Goal: Find specific page/section: Find specific page/section

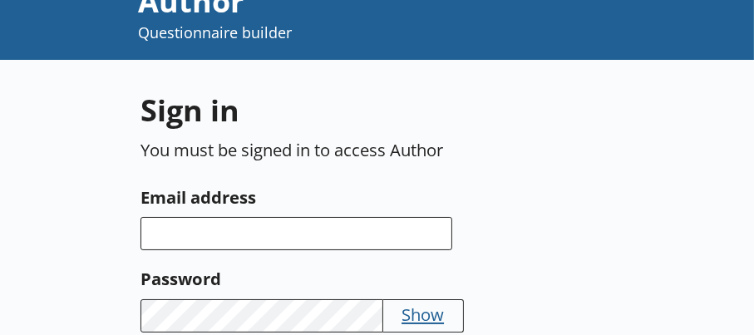
scroll to position [83, 0]
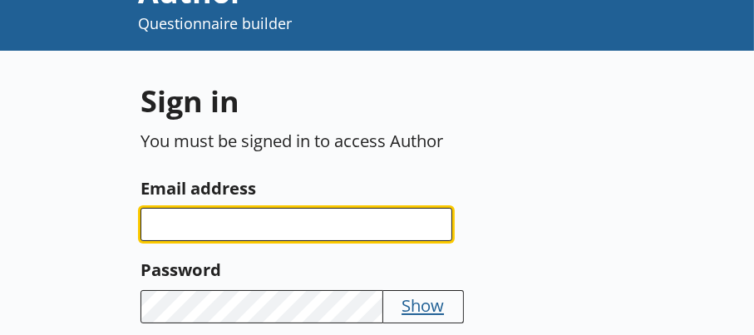
click at [194, 226] on input "Email address" at bounding box center [296, 224] width 312 height 33
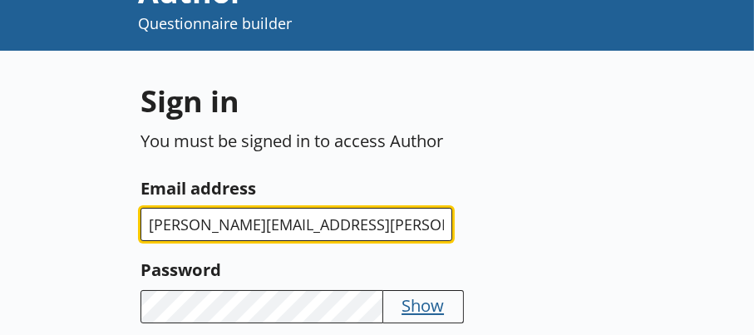
type input "[PERSON_NAME][EMAIL_ADDRESS][PERSON_NAME][DOMAIN_NAME]"
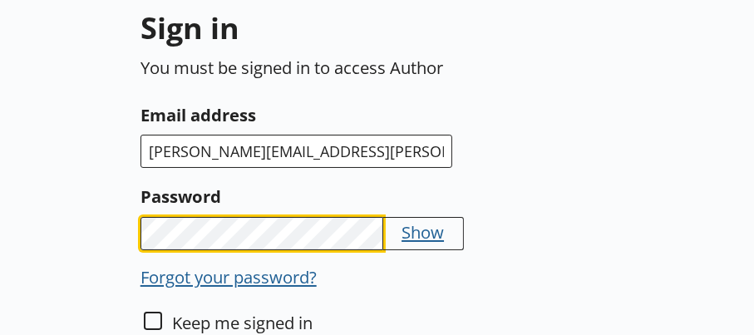
scroll to position [249, 0]
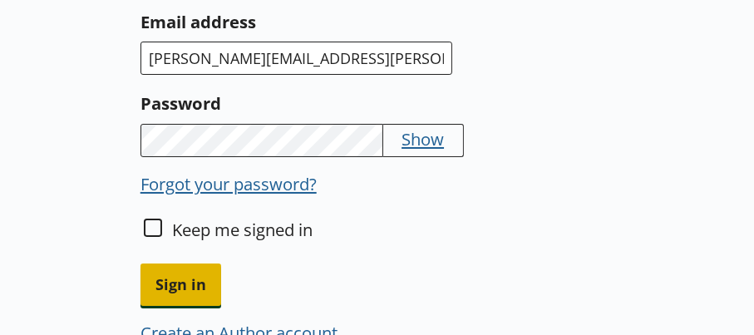
click at [177, 277] on span "Sign in" at bounding box center [180, 285] width 81 height 42
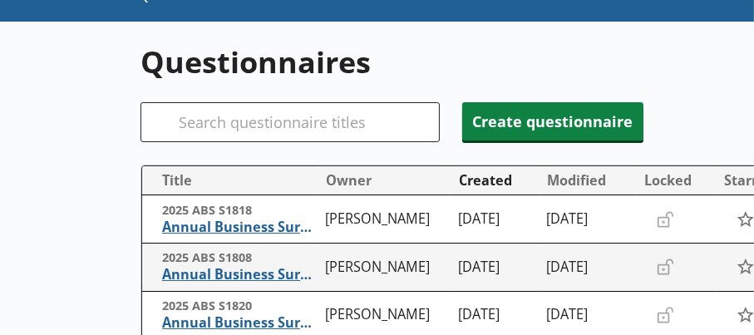
scroll to position [83, 0]
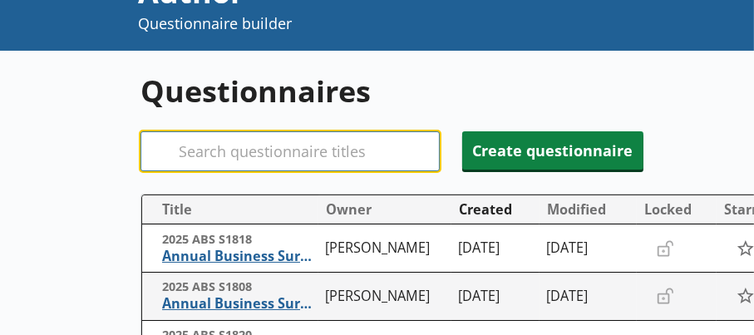
click at [284, 146] on input "Search" at bounding box center [289, 151] width 299 height 40
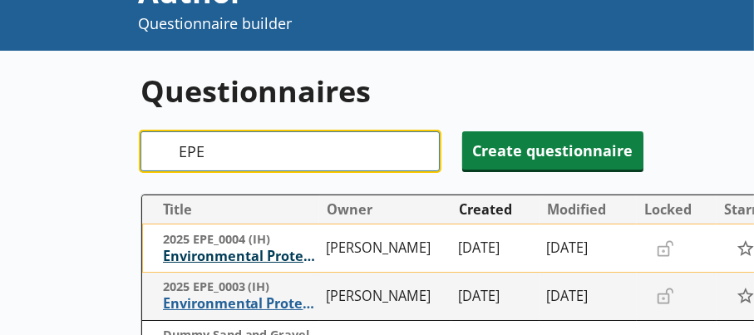
type input "EPE"
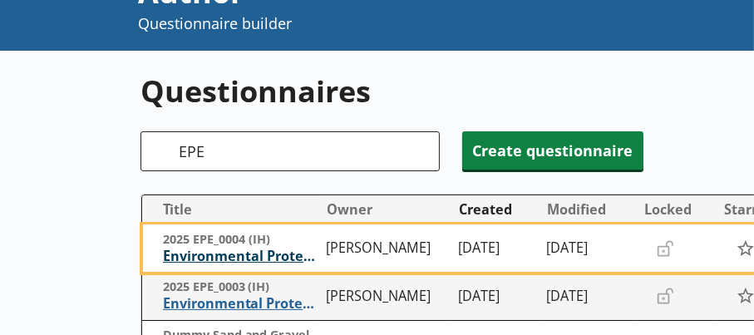
click at [244, 253] on span "Environmental Protection Expenditure" at bounding box center [240, 256] width 155 height 17
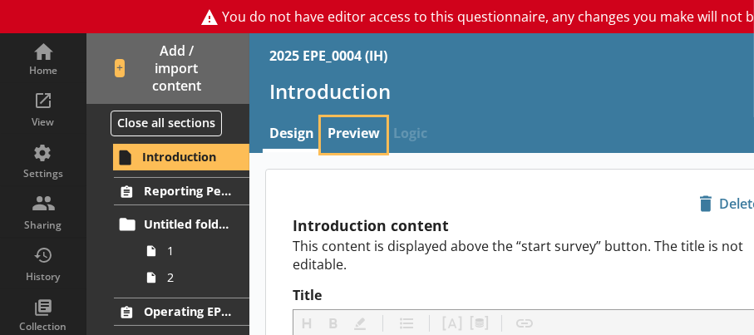
click at [336, 129] on link "Preview" at bounding box center [354, 135] width 66 height 36
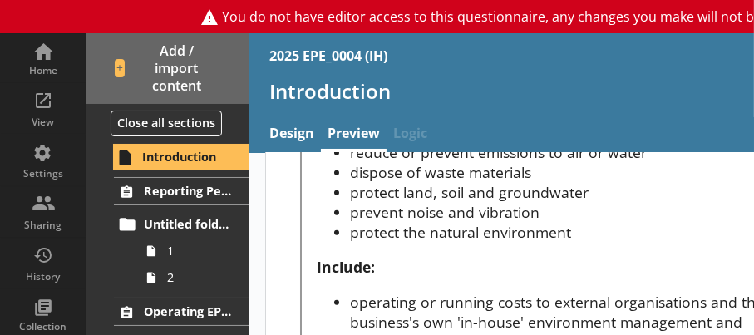
scroll to position [831, 0]
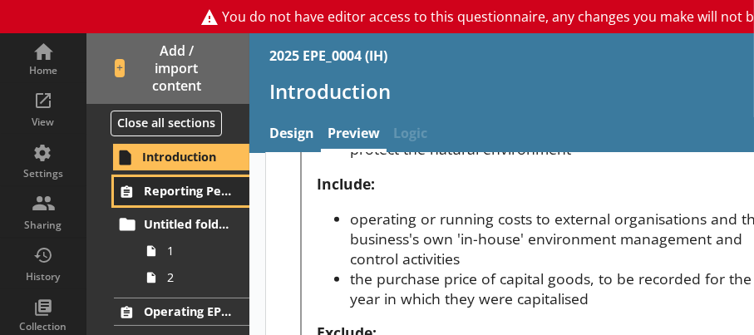
click at [155, 185] on span "Reporting Period" at bounding box center [188, 191] width 88 height 16
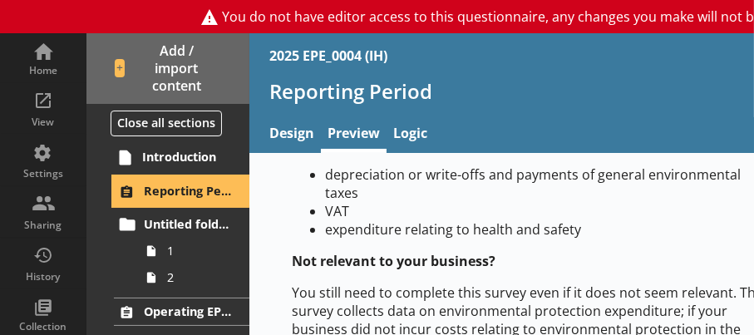
scroll to position [510, 0]
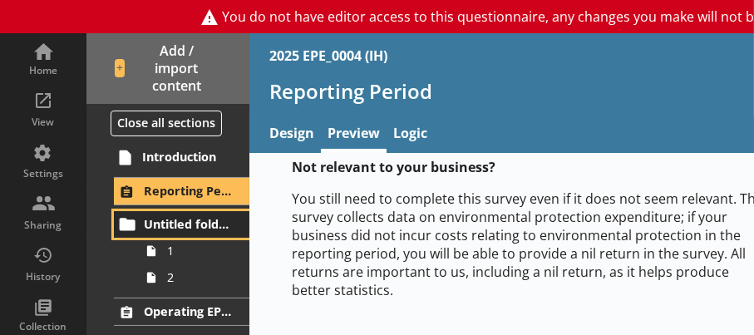
click at [197, 218] on span "Untitled folder" at bounding box center [188, 224] width 88 height 16
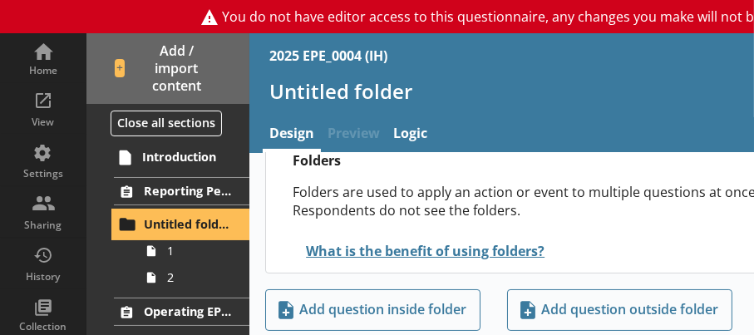
scroll to position [135, 0]
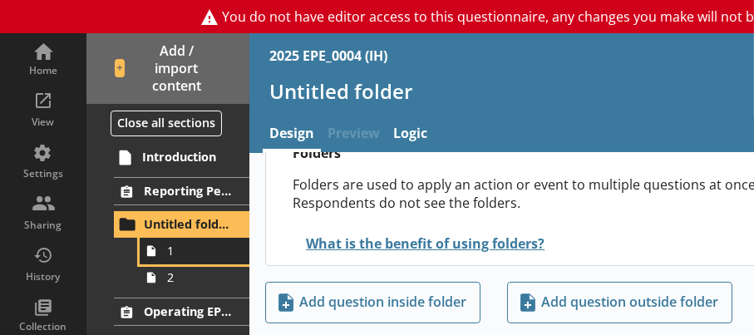
click at [155, 254] on icon at bounding box center [151, 251] width 23 height 27
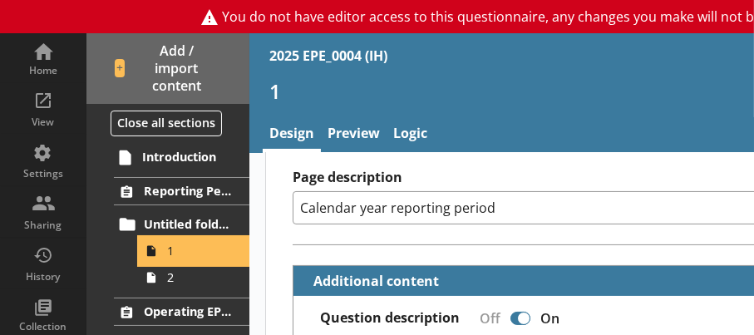
scroll to position [332, 0]
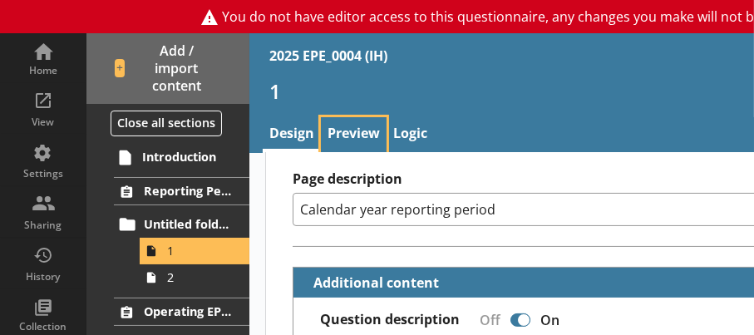
click at [382, 132] on link "Preview" at bounding box center [354, 135] width 66 height 36
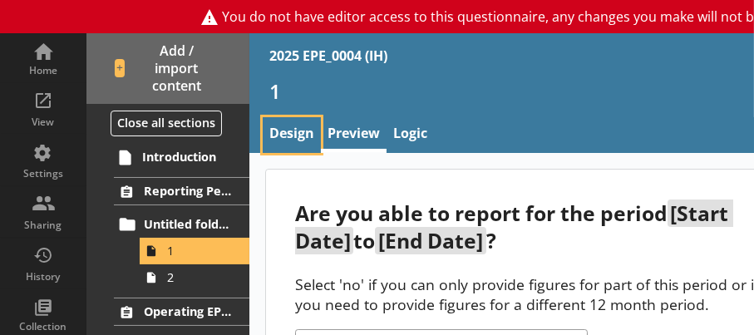
click at [293, 132] on link "Design" at bounding box center [292, 135] width 58 height 36
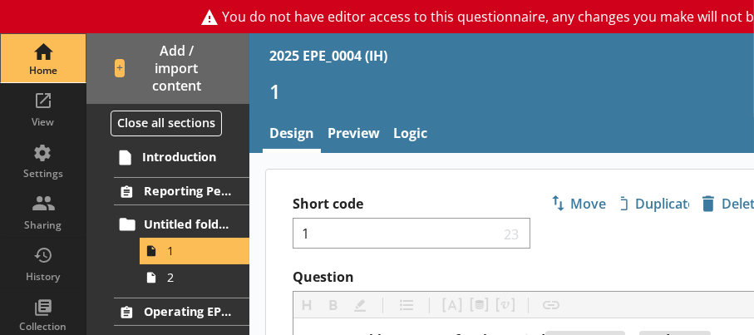
click at [41, 52] on div "Home" at bounding box center [43, 58] width 58 height 48
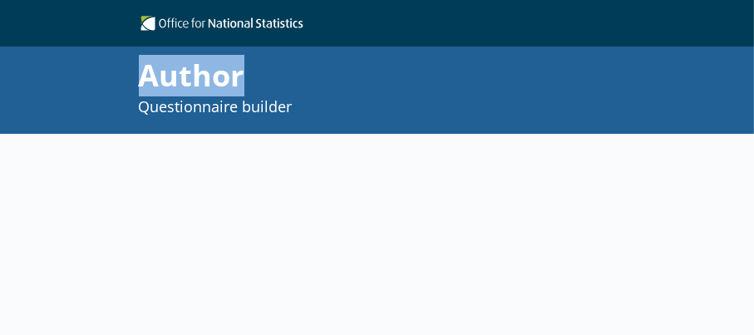
click at [41, 52] on div "Author Questionnaire builder" at bounding box center [561, 90] width 1122 height 87
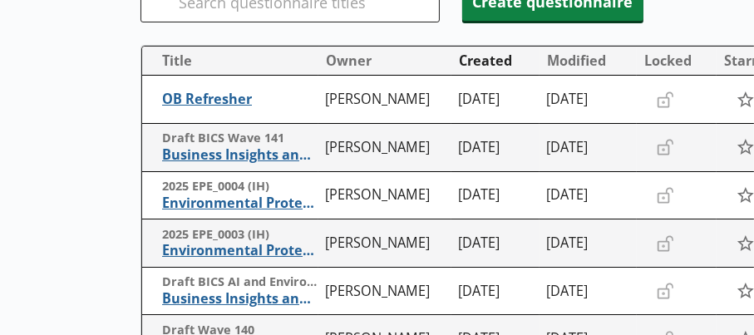
scroll to position [258, 0]
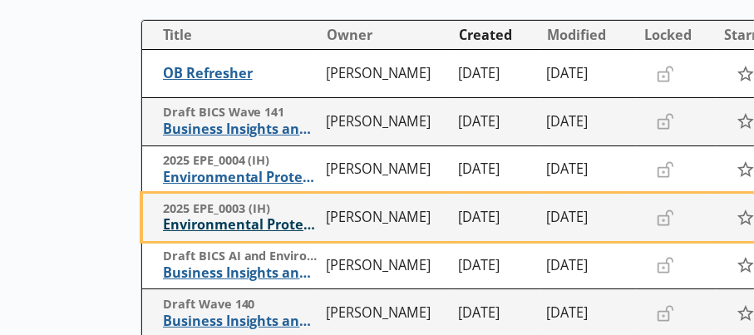
click at [242, 220] on span "Environmental Protection Expenditure" at bounding box center [240, 224] width 155 height 17
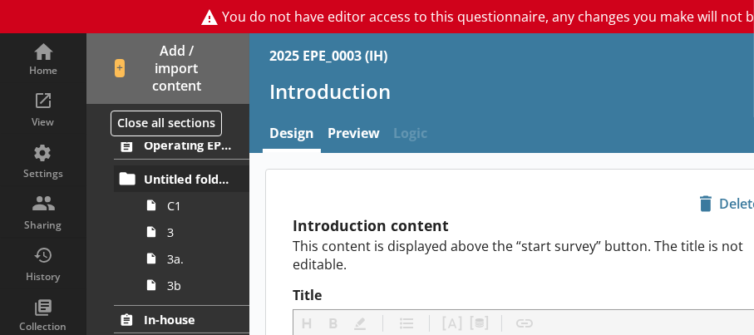
scroll to position [83, 0]
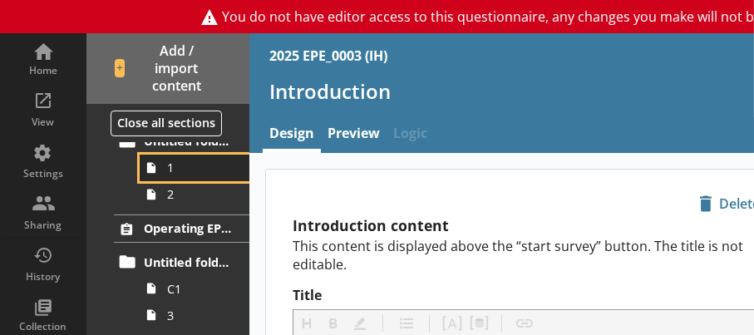
click at [185, 165] on span "1" at bounding box center [199, 168] width 64 height 16
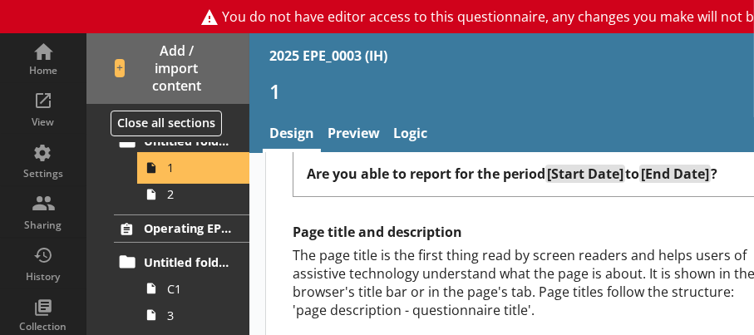
scroll to position [249, 0]
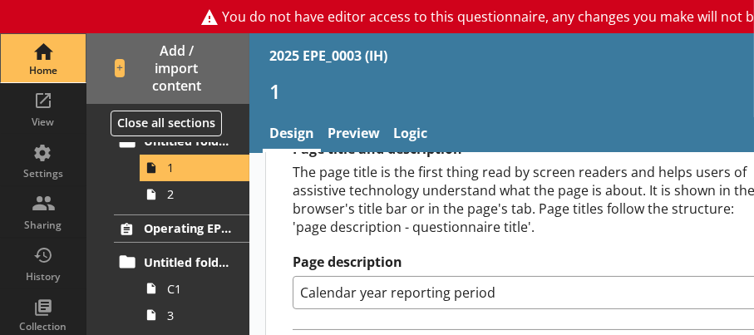
click at [32, 53] on div "Home" at bounding box center [43, 58] width 58 height 48
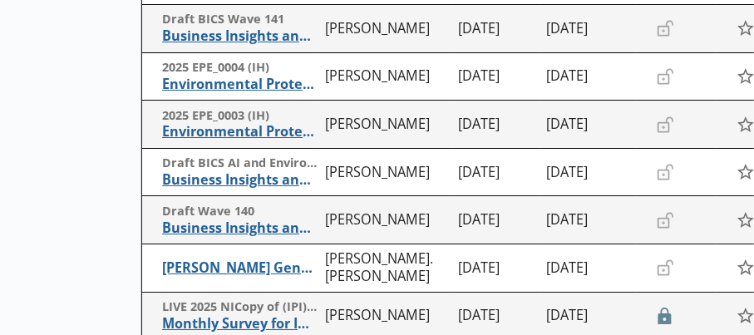
scroll to position [332, 0]
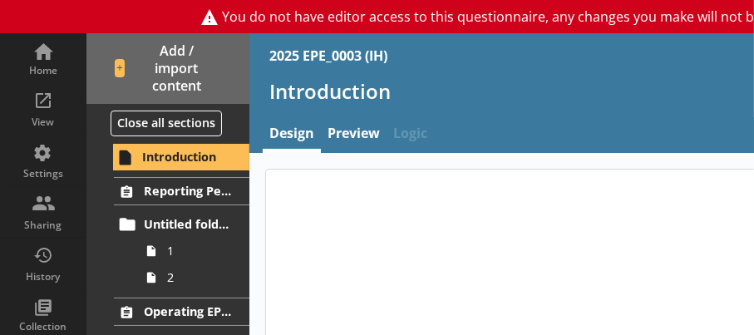
type textarea "x"
